Goal: Find specific page/section: Find specific page/section

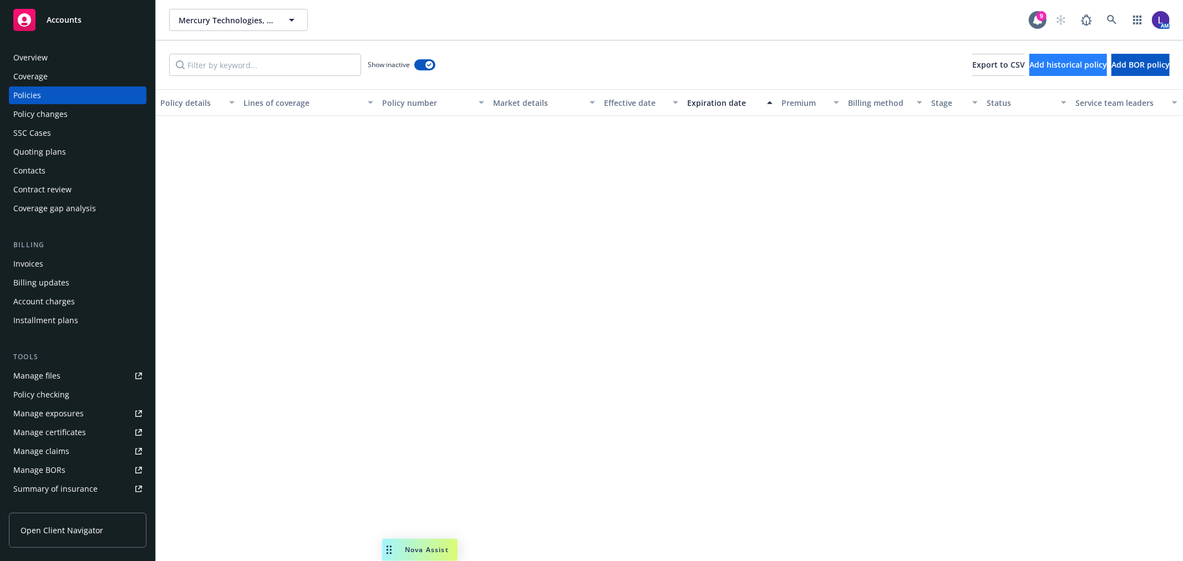
scroll to position [539, 0]
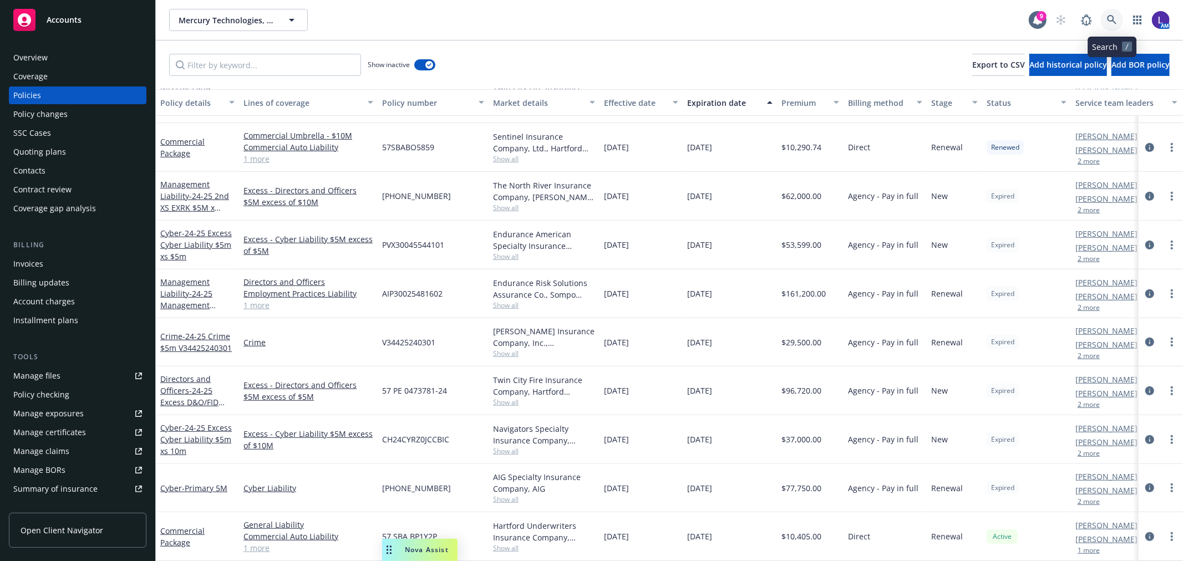
click at [1111, 22] on icon at bounding box center [1112, 20] width 10 height 10
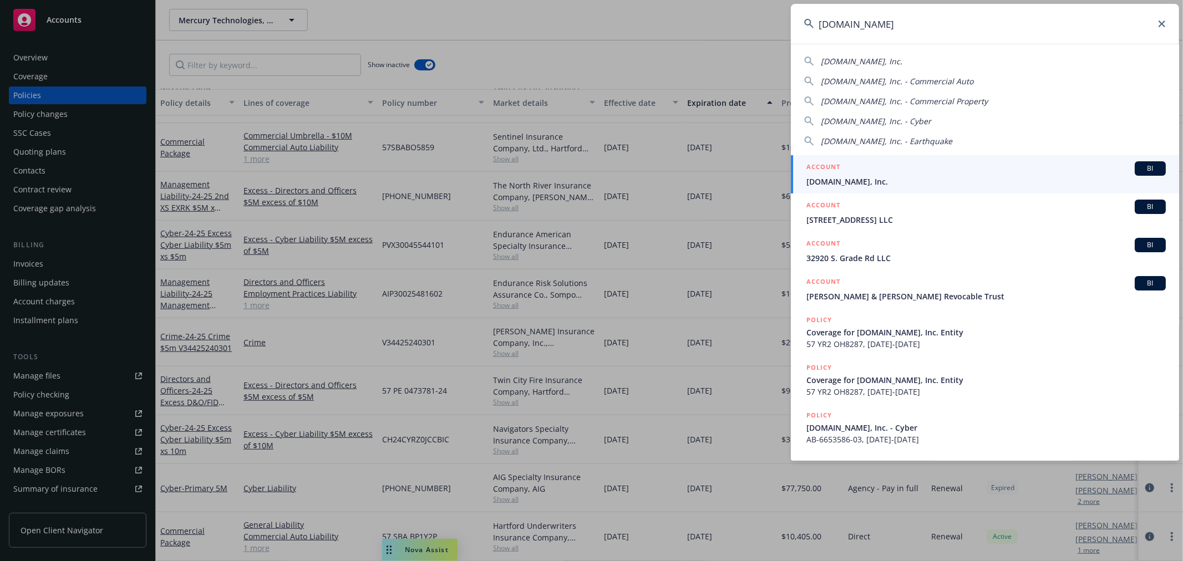
type input "[DOMAIN_NAME]"
click at [829, 171] on h5 "ACCOUNT" at bounding box center [824, 167] width 34 height 13
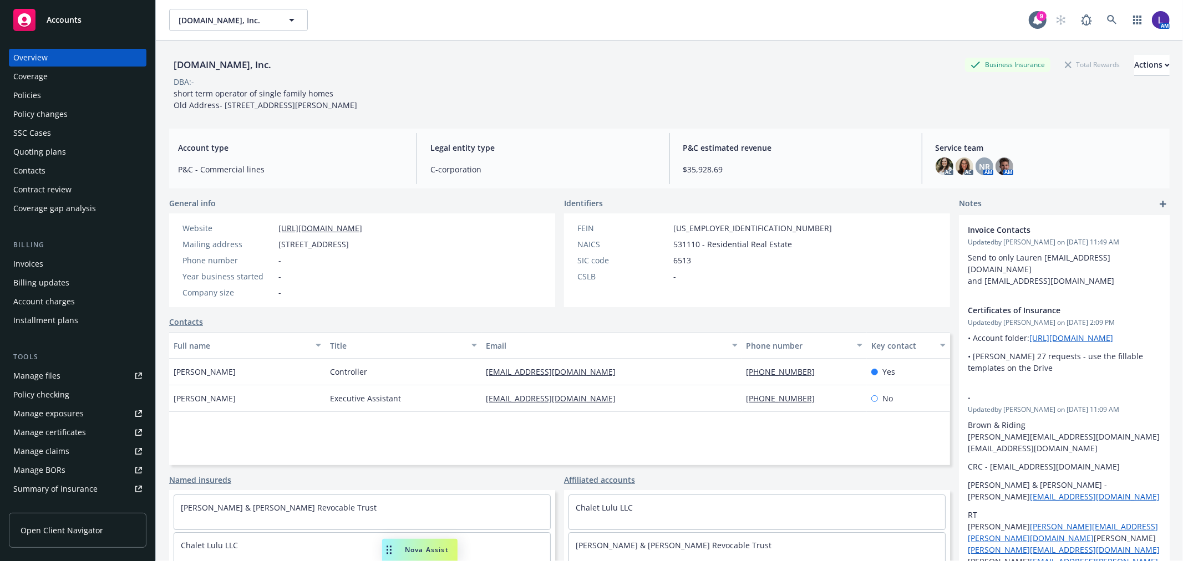
click at [47, 89] on div "Policies" at bounding box center [77, 96] width 129 height 18
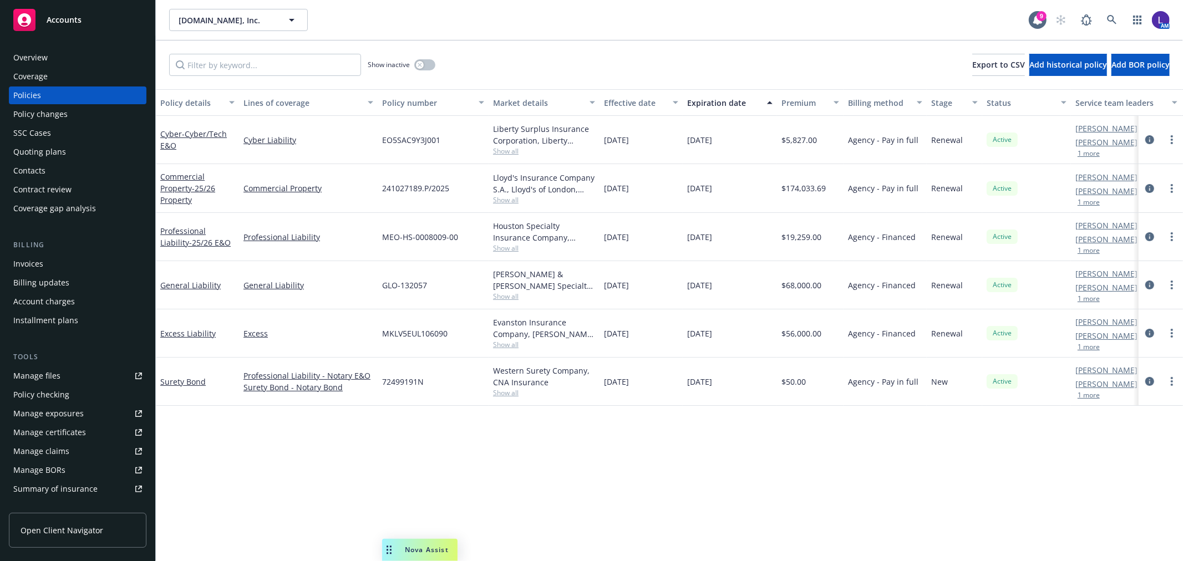
click at [1091, 249] on button "1 more" at bounding box center [1089, 250] width 22 height 7
click at [1110, 15] on icon at bounding box center [1112, 20] width 10 height 10
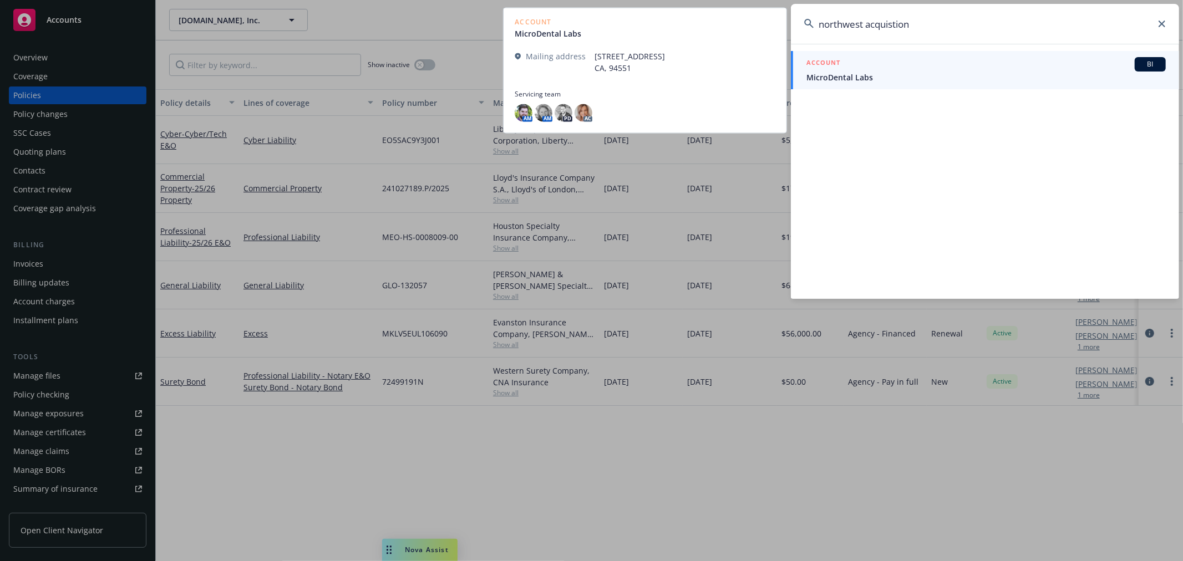
type input "northwest acquistion"
click at [947, 64] on div "ACCOUNT BI" at bounding box center [987, 64] width 360 height 14
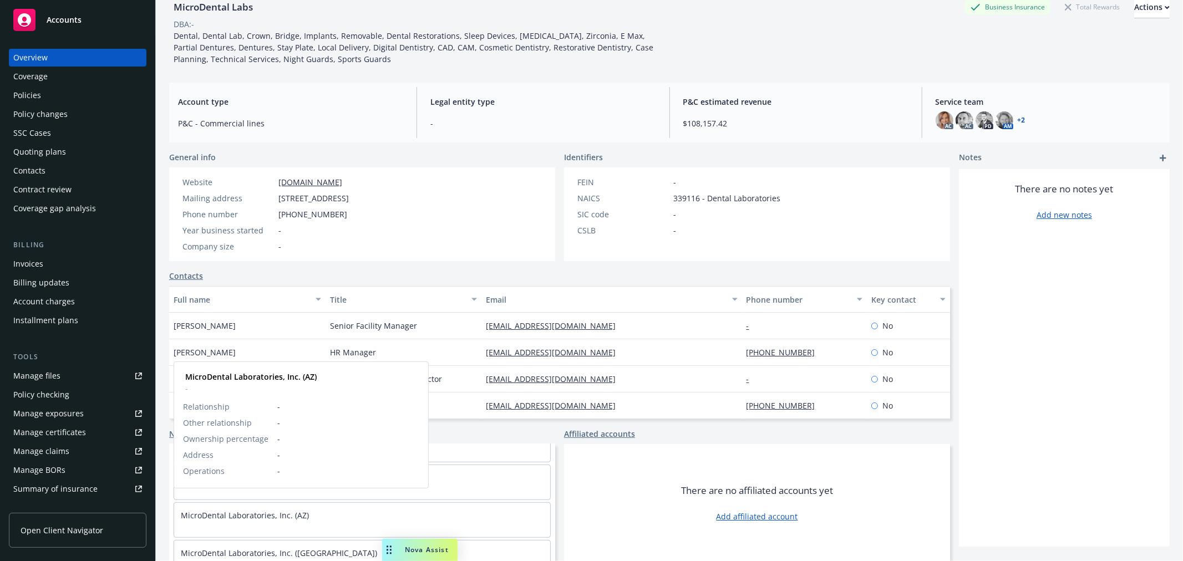
scroll to position [757, 0]
